Goal: Transaction & Acquisition: Download file/media

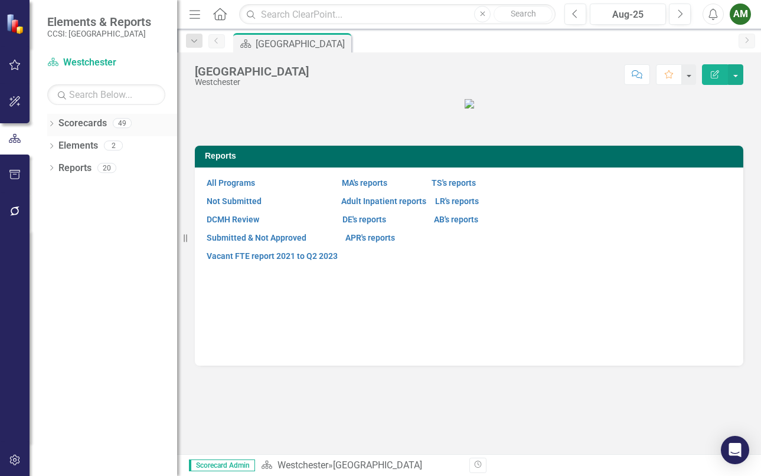
click at [44, 120] on div "Dropdown Scorecards 49 Dropdown [GEOGRAPHIC_DATA] Dropdown [PERSON_NAME][GEOGRA…" at bounding box center [104, 295] width 148 height 362
click at [54, 123] on icon "Dropdown" at bounding box center [51, 125] width 8 height 6
click at [61, 145] on icon "Dropdown" at bounding box center [57, 145] width 9 height 7
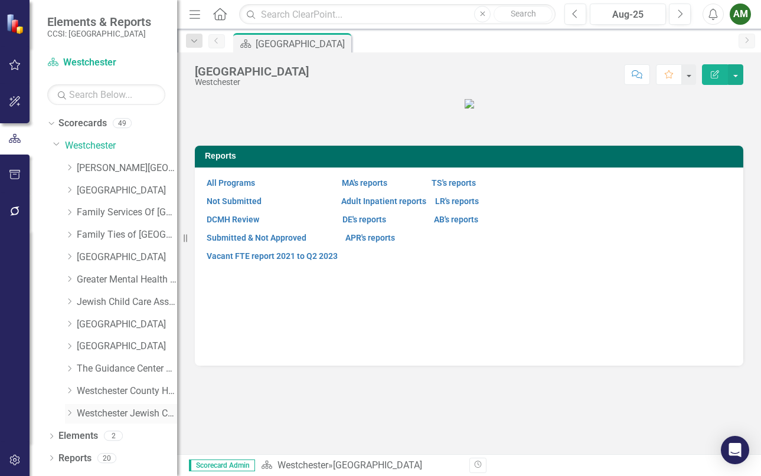
click at [66, 414] on icon "Dropdown" at bounding box center [69, 413] width 9 height 7
click at [96, 441] on link "WJCS Children's Crisis Stabilization" at bounding box center [133, 437] width 89 height 14
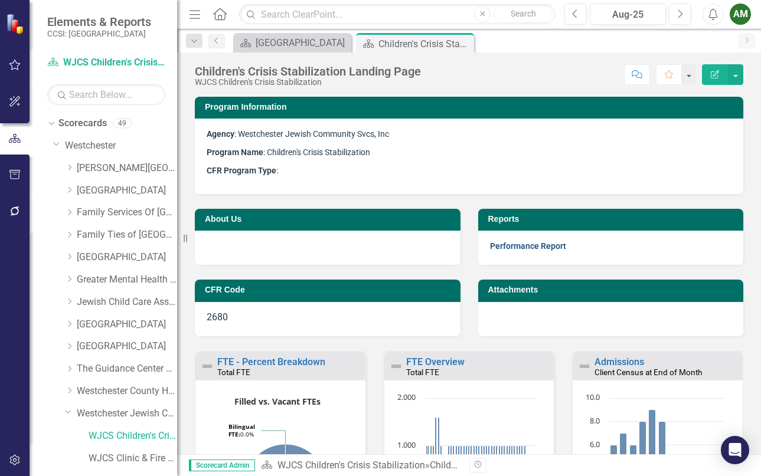
click at [538, 246] on link "Performance Report" at bounding box center [528, 245] width 76 height 9
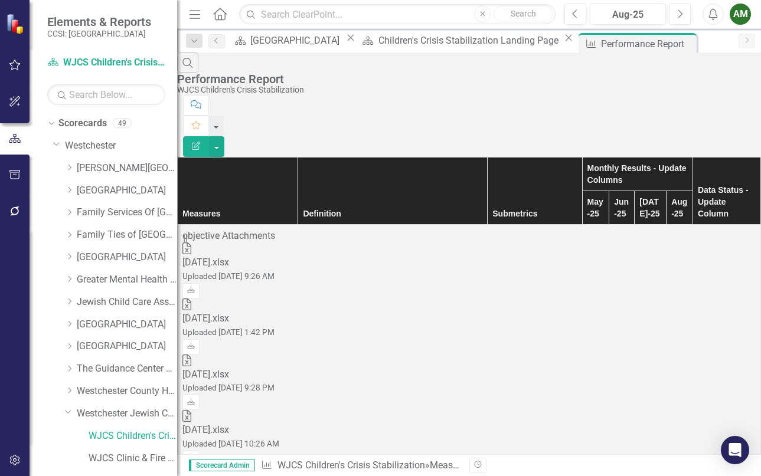
scroll to position [0, 51]
click at [200, 283] on link "Download" at bounding box center [190, 290] width 17 height 15
click at [71, 274] on div "Dropdown Greater Mental Health of [GEOGRAPHIC_DATA]" at bounding box center [121, 279] width 112 height 19
click at [71, 280] on icon "Dropdown" at bounding box center [69, 279] width 9 height 7
click at [133, 328] on link "GMHNY Crisis Stabilization 2680" at bounding box center [133, 325] width 89 height 14
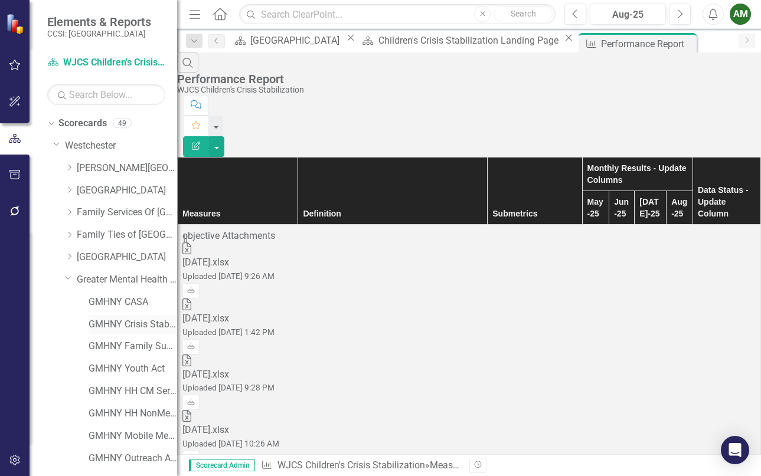
click at [133, 328] on link "GMHNY Crisis Stabilization 2680" at bounding box center [133, 325] width 89 height 14
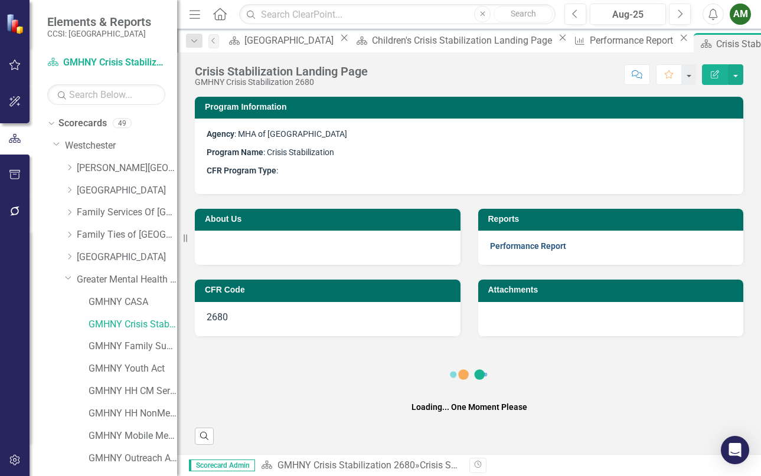
click at [535, 243] on link "Performance Report" at bounding box center [528, 245] width 76 height 9
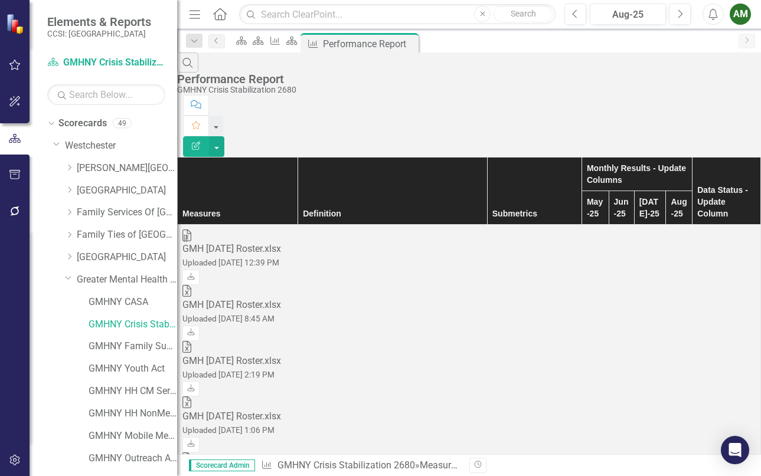
scroll to position [0, 51]
click at [195, 274] on icon "Download" at bounding box center [191, 277] width 9 height 7
click at [69, 277] on icon "Dropdown" at bounding box center [68, 277] width 7 height 9
click at [68, 214] on icon "Dropdown" at bounding box center [69, 212] width 9 height 7
click at [104, 237] on link "FSW Crisis Stabilization" at bounding box center [133, 235] width 89 height 14
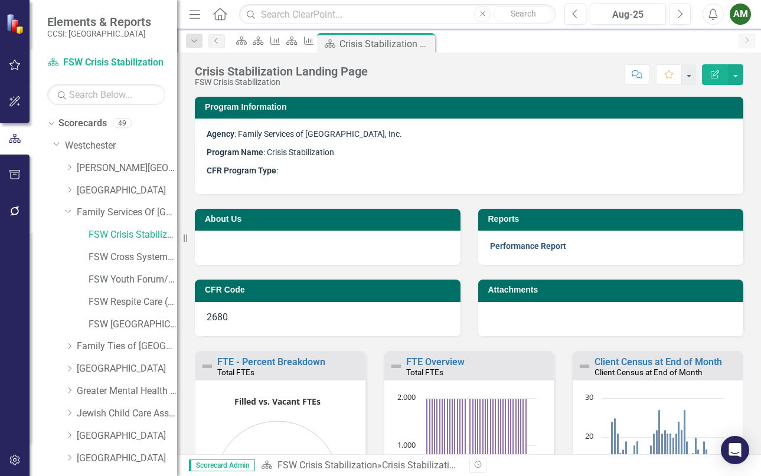
click at [510, 244] on link "Performance Report" at bounding box center [528, 245] width 76 height 9
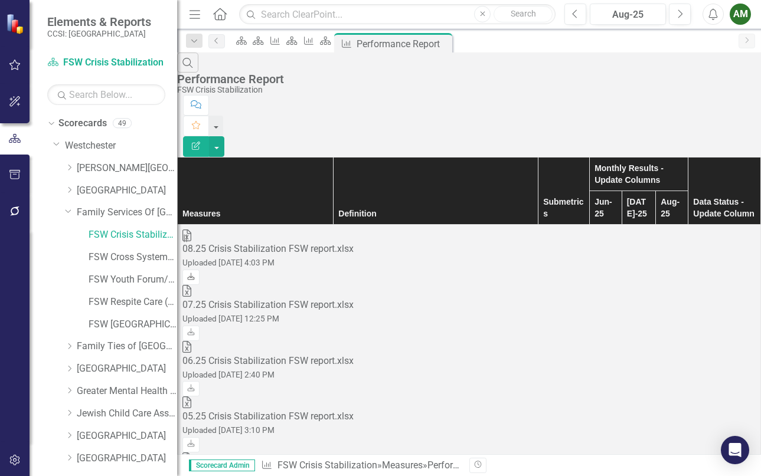
click at [200, 270] on link "Download" at bounding box center [190, 277] width 17 height 15
click at [68, 205] on div "Dropdown Family Services Of Westchester, Inc." at bounding box center [121, 212] width 112 height 19
click at [67, 211] on icon "Dropdown" at bounding box center [68, 211] width 7 height 9
click at [65, 411] on icon "Dropdown" at bounding box center [68, 411] width 7 height 9
click at [71, 237] on icon "Dropdown" at bounding box center [69, 234] width 9 height 7
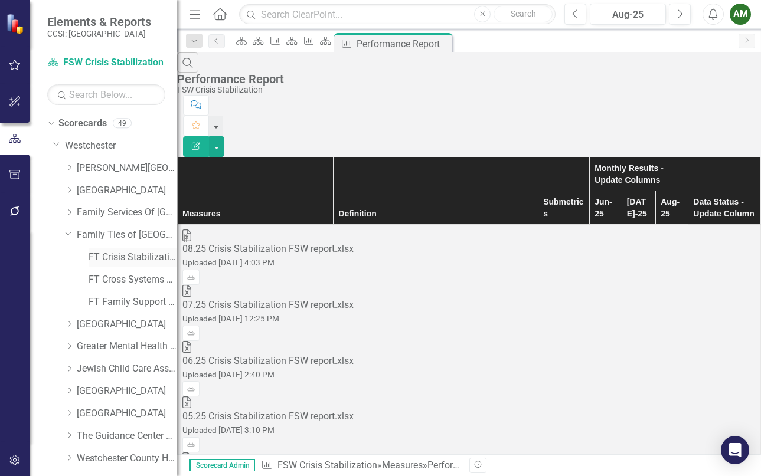
click at [99, 257] on link "FT Crisis Stabilization" at bounding box center [133, 258] width 89 height 14
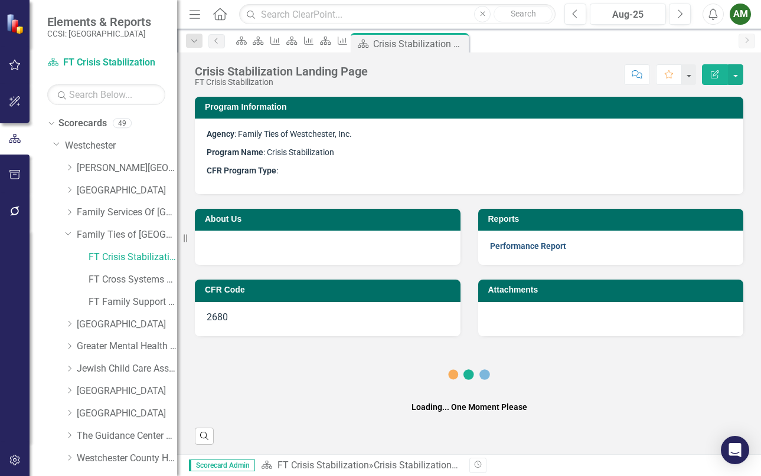
click at [525, 250] on link "Performance Report" at bounding box center [528, 245] width 76 height 9
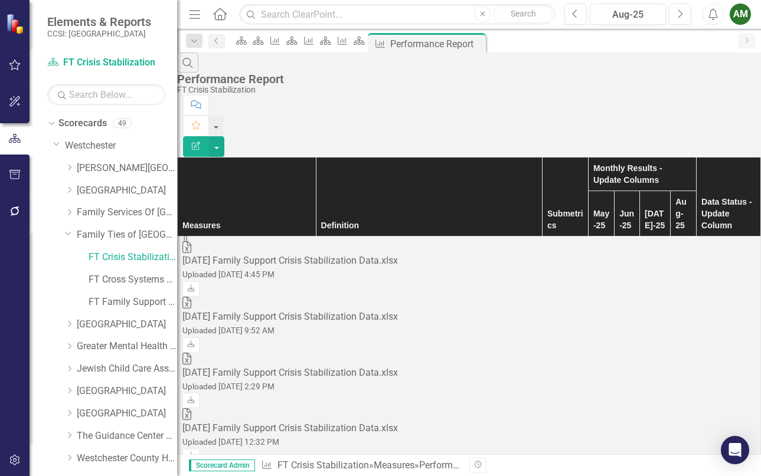
scroll to position [0, 51]
click at [195, 286] on icon "Download" at bounding box center [191, 289] width 9 height 7
click at [67, 234] on icon at bounding box center [69, 233] width 6 height 3
click at [70, 414] on icon "Dropdown" at bounding box center [69, 413] width 9 height 7
click at [125, 462] on link "WJCS Clinic & Fire Prevention [PERSON_NAME]" at bounding box center [133, 459] width 89 height 14
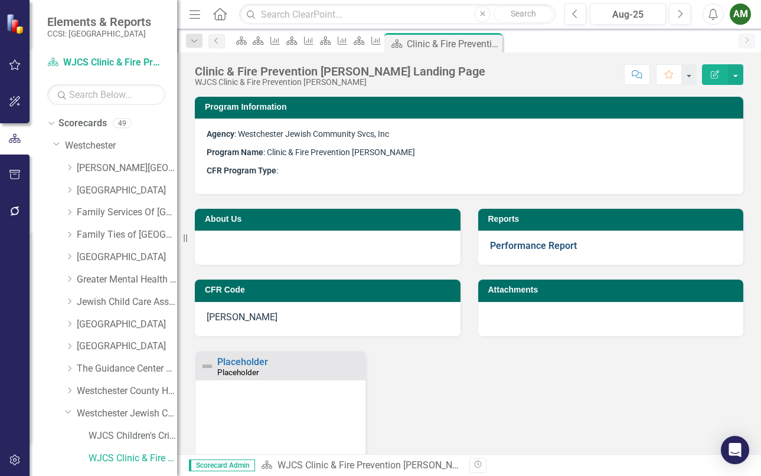
click at [534, 247] on link "Performance Report" at bounding box center [533, 245] width 87 height 11
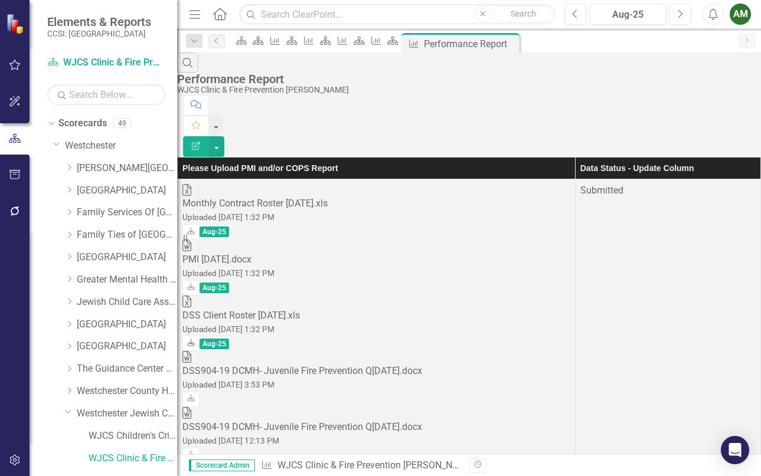
click at [200, 336] on link "Download" at bounding box center [190, 343] width 17 height 15
click at [195, 284] on icon "Download" at bounding box center [191, 287] width 9 height 7
click at [200, 224] on link "Download" at bounding box center [190, 231] width 17 height 15
click at [66, 410] on icon "Dropdown" at bounding box center [68, 411] width 7 height 9
click at [68, 211] on icon "Dropdown" at bounding box center [69, 212] width 9 height 7
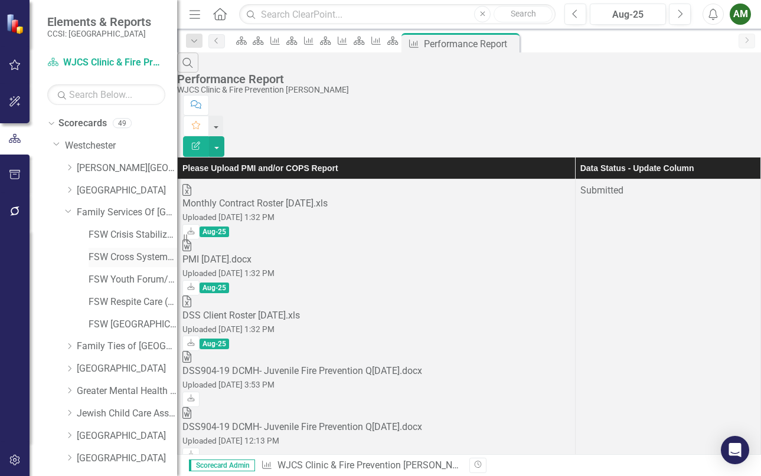
click at [107, 257] on link "FSW Cross Systems Unit [PERSON_NAME]" at bounding box center [133, 258] width 89 height 14
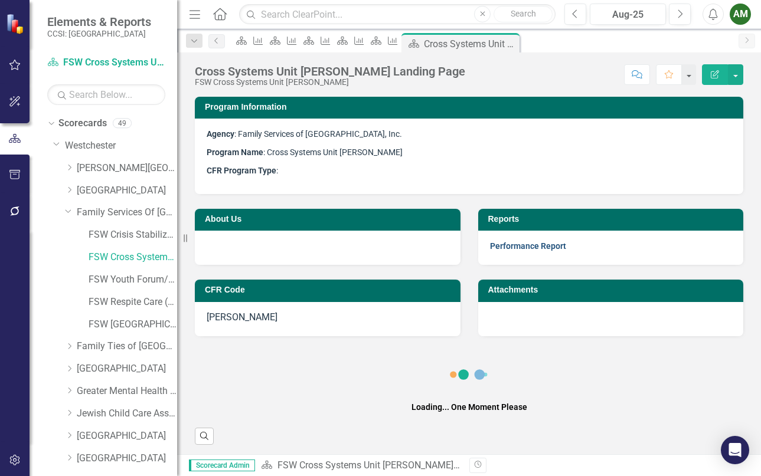
click at [555, 251] on link "Performance Report" at bounding box center [528, 245] width 76 height 9
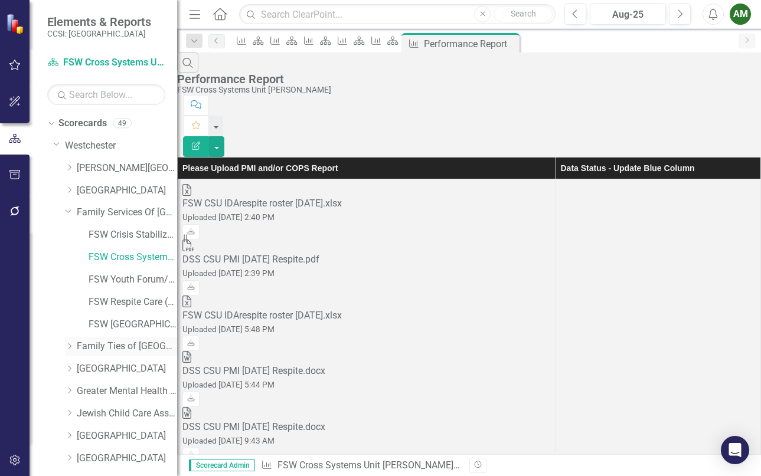
click at [73, 348] on icon "Dropdown" at bounding box center [69, 346] width 9 height 7
click at [102, 394] on link "FT Cross Systems Unit [PERSON_NAME]" at bounding box center [133, 392] width 89 height 14
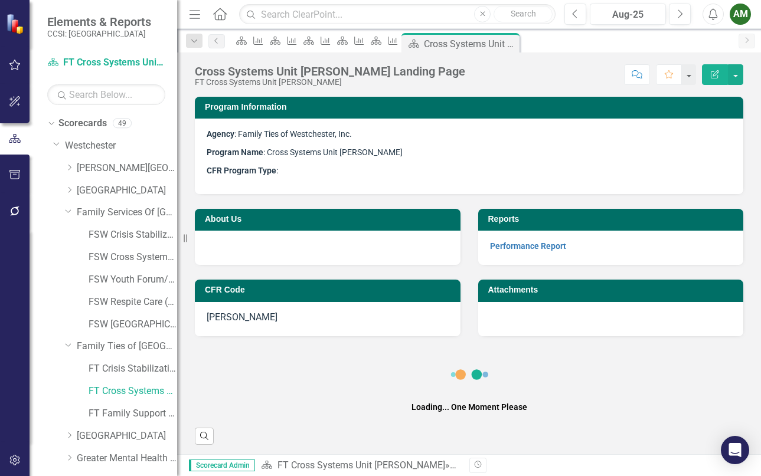
click at [527, 257] on div "Performance Report" at bounding box center [611, 248] width 266 height 34
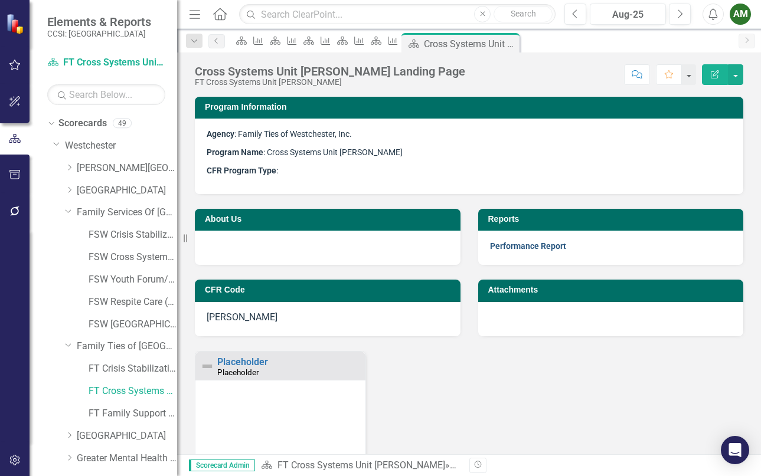
click at [538, 243] on link "Performance Report" at bounding box center [528, 245] width 76 height 9
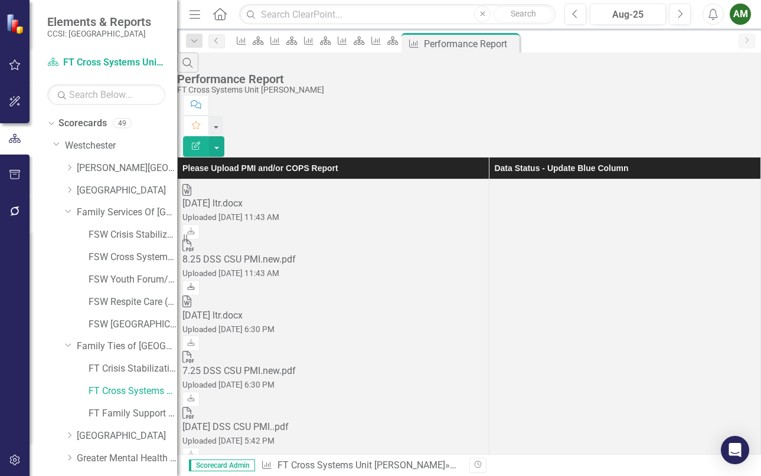
click at [200, 280] on link "Download" at bounding box center [190, 287] width 17 height 15
click at [195, 228] on icon "Download" at bounding box center [191, 231] width 9 height 7
click at [65, 210] on icon "Dropdown" at bounding box center [68, 211] width 7 height 9
click at [68, 234] on icon "Dropdown" at bounding box center [68, 232] width 7 height 9
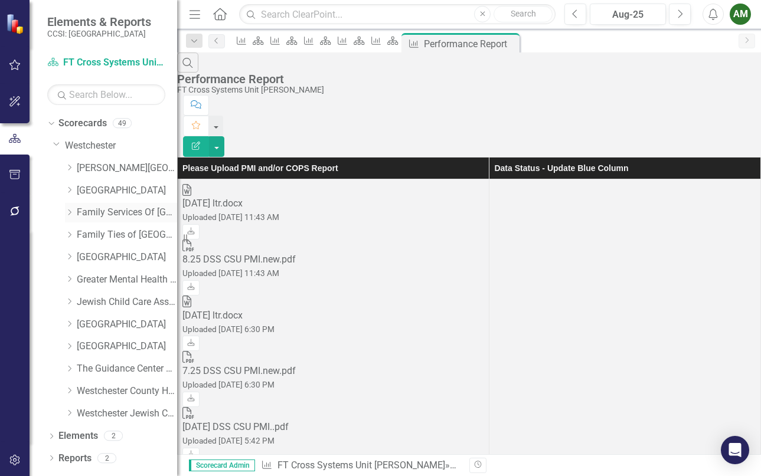
click at [74, 210] on icon "Dropdown" at bounding box center [69, 212] width 9 height 7
click at [126, 260] on link "FSW Cross Systems Unit [PERSON_NAME]" at bounding box center [133, 258] width 89 height 14
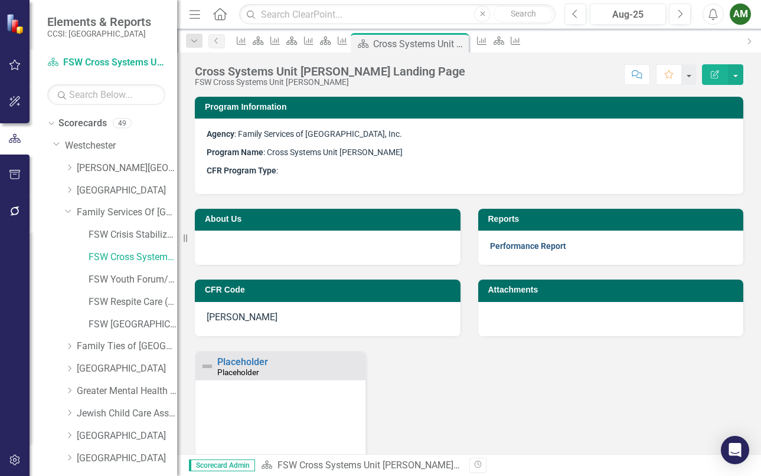
click at [518, 246] on link "Performance Report" at bounding box center [528, 245] width 76 height 9
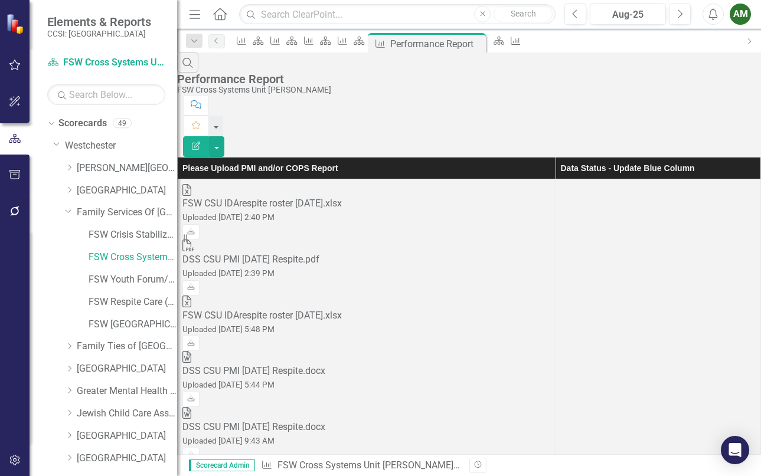
click at [479, 74] on div "Search Performance Report FSW Cross Systems Unit [PERSON_NAME]" at bounding box center [469, 74] width 584 height 43
click at [585, 19] on button "Previous" at bounding box center [575, 14] width 22 height 21
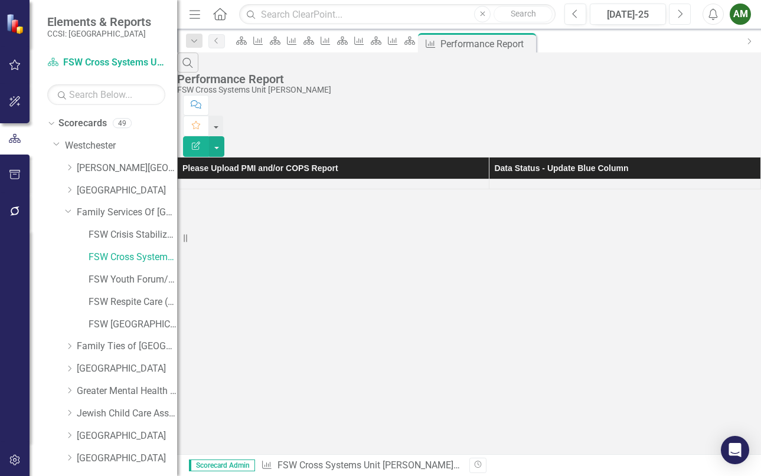
click at [679, 18] on icon "Next" at bounding box center [680, 14] width 6 height 11
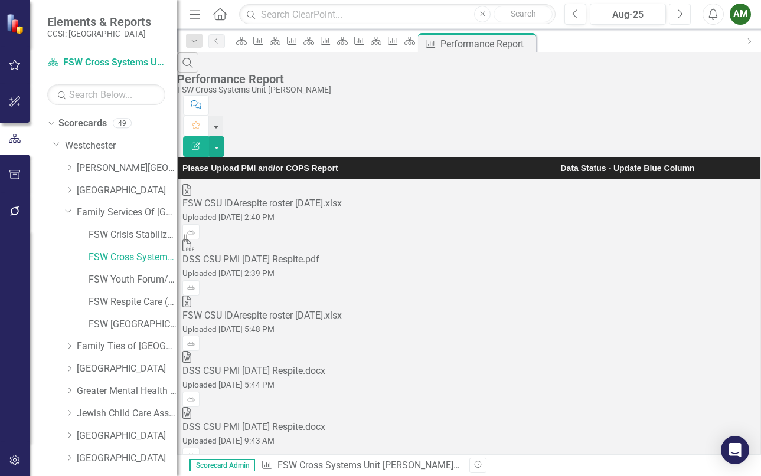
click at [675, 20] on button "Next" at bounding box center [680, 14] width 22 height 21
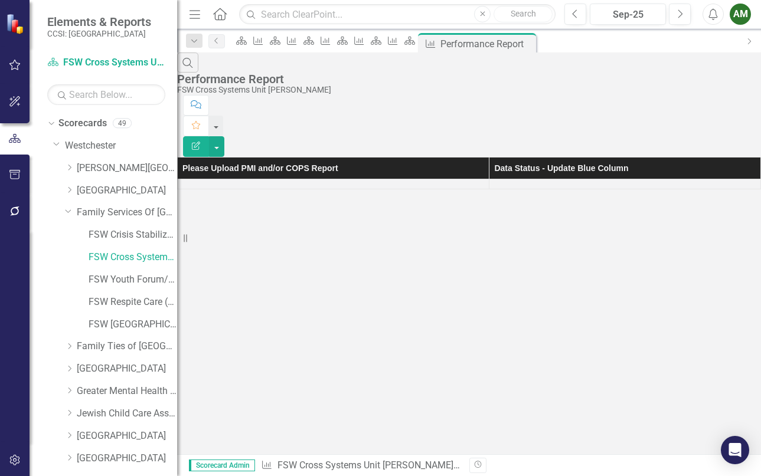
click at [741, 15] on div "AM" at bounding box center [740, 14] width 21 height 21
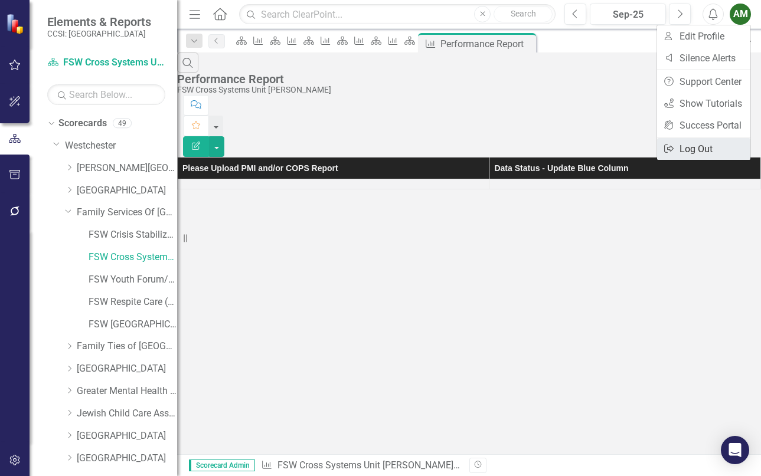
click at [685, 146] on link "Logout Log Out" at bounding box center [703, 149] width 93 height 22
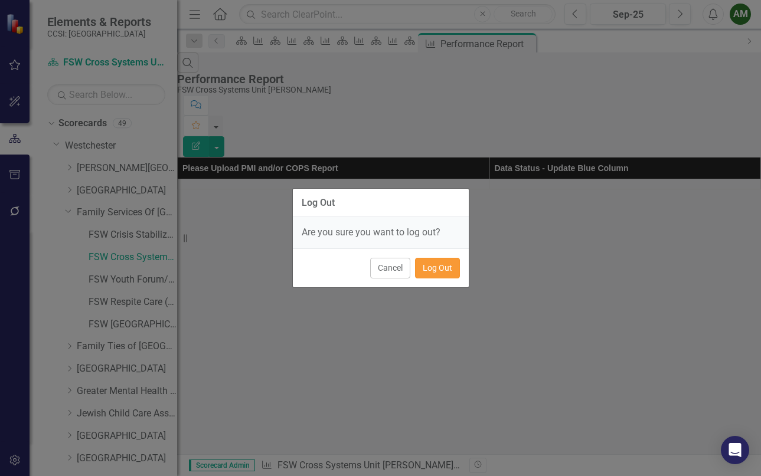
click at [445, 273] on button "Log Out" at bounding box center [437, 268] width 45 height 21
